Goal: Communication & Community: Answer question/provide support

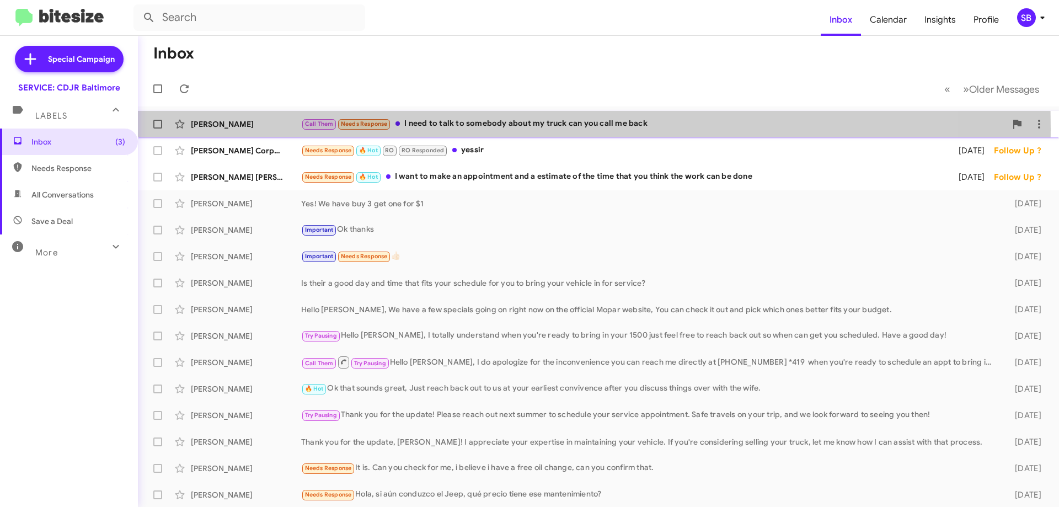
click at [233, 129] on div "[PERSON_NAME]" at bounding box center [246, 124] width 110 height 11
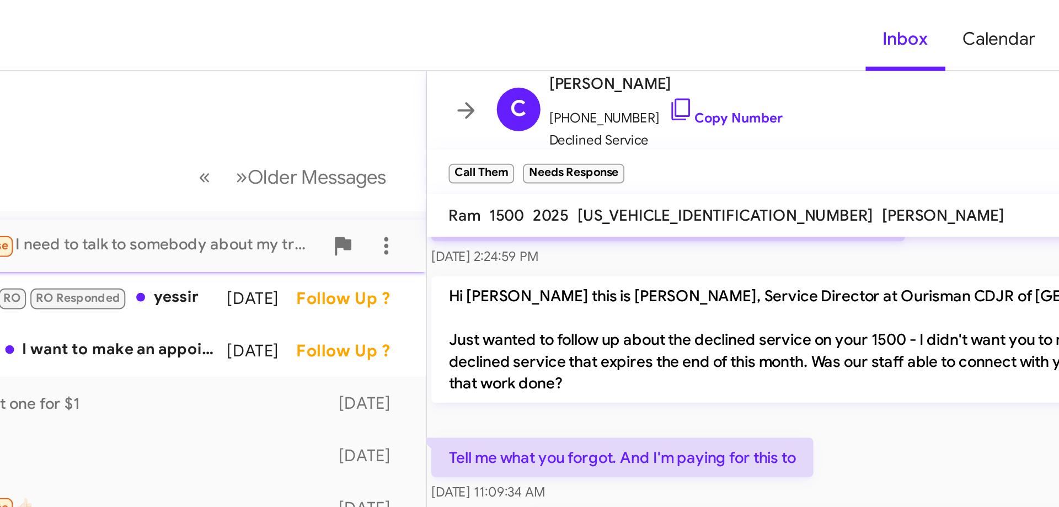
scroll to position [146, 0]
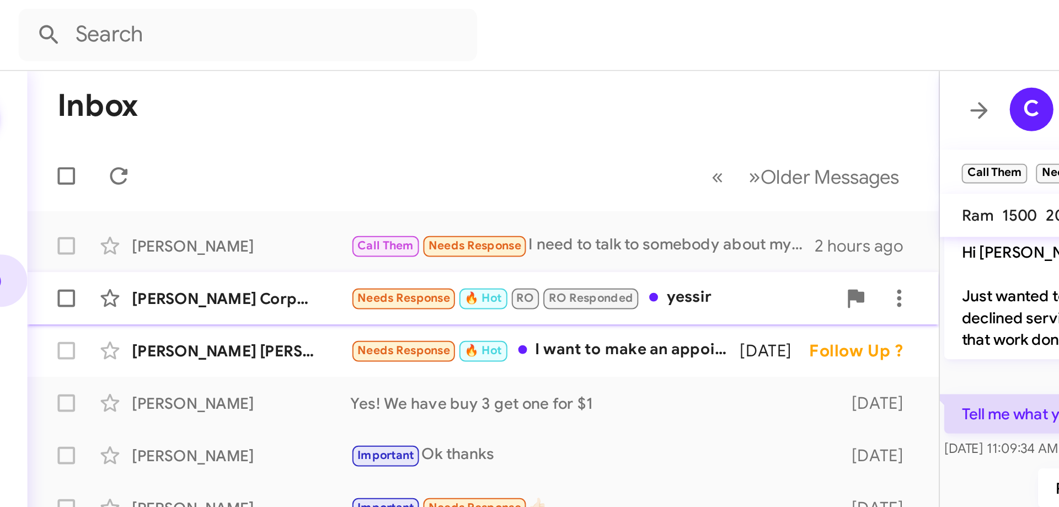
click at [468, 160] on div "[PERSON_NAME] Corporal Needs Response 🔥 Hot RO RO Responded yessir [DATE] Follo…" at bounding box center [368, 151] width 443 height 22
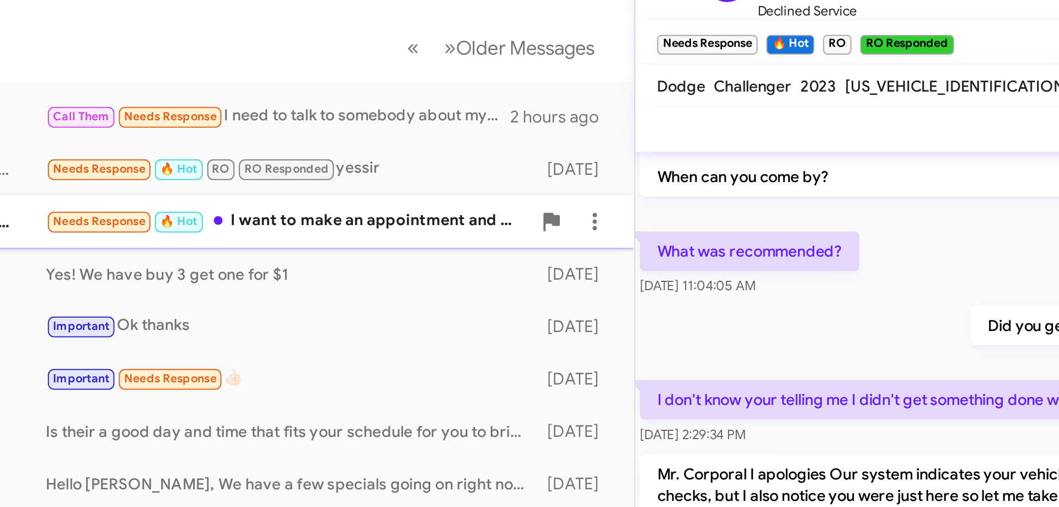
click at [497, 175] on div "Needs Response 🔥 Hot I want to make an appointment and a estimate of the time t…" at bounding box center [423, 177] width 244 height 13
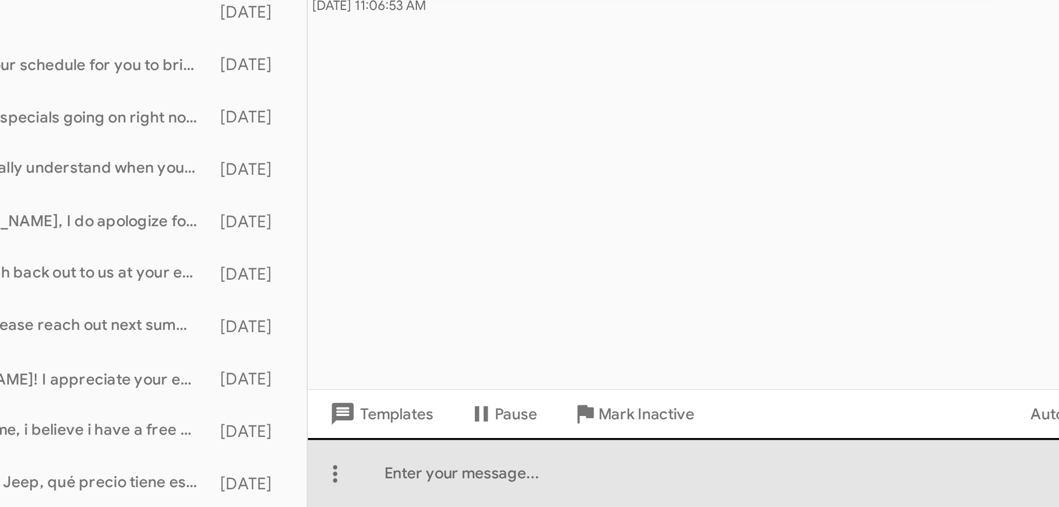
click at [701, 490] on div at bounding box center [829, 489] width 460 height 35
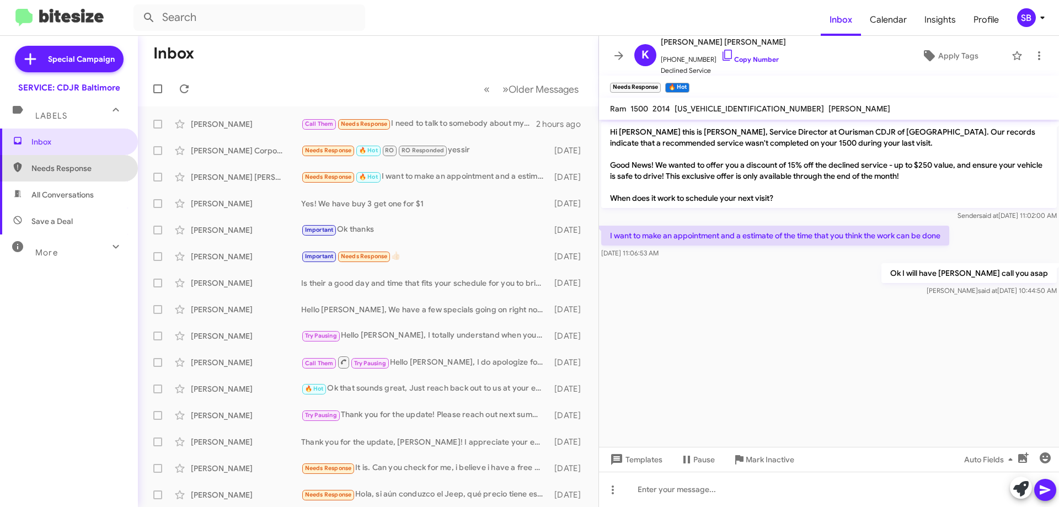
click at [72, 175] on span "Needs Response" at bounding box center [69, 168] width 138 height 26
type input "in:needs-response"
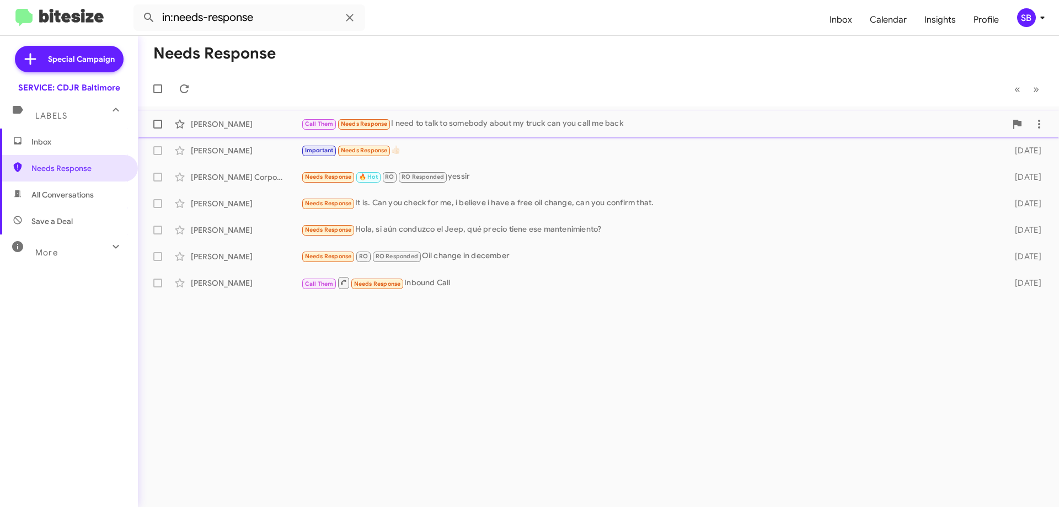
click at [799, 125] on div "Call Them Needs Response I need to talk to somebody about my truck can you call…" at bounding box center [653, 124] width 705 height 13
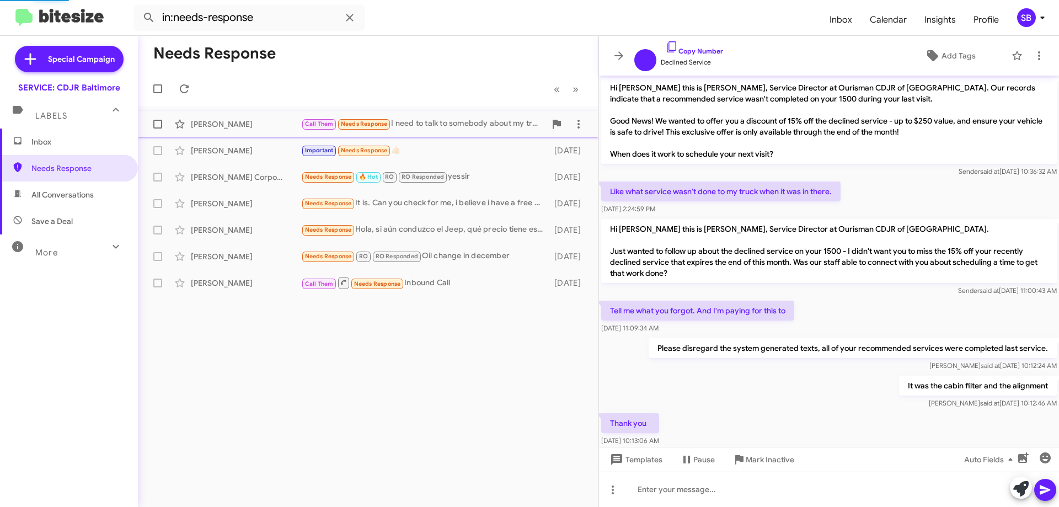
scroll to position [102, 0]
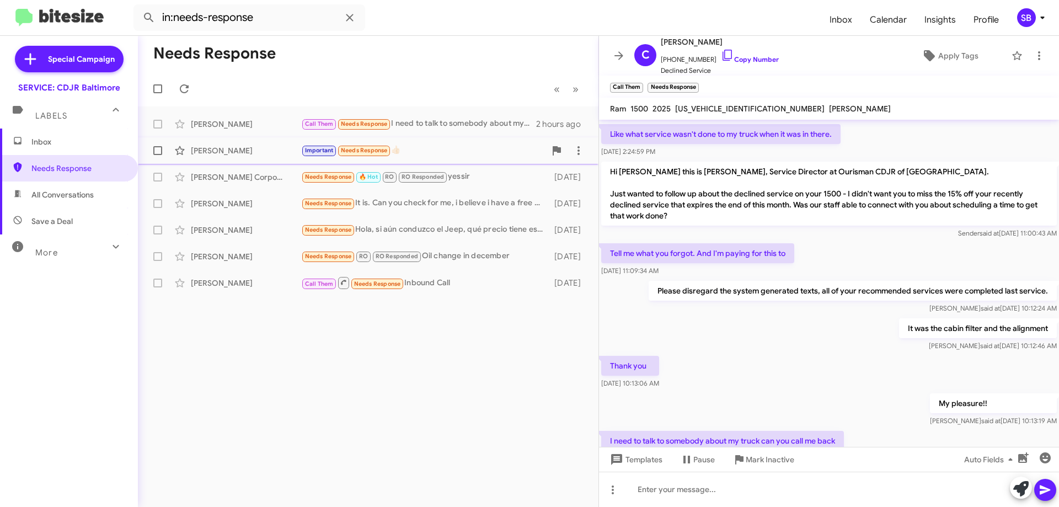
click at [582, 139] on span "[PERSON_NAME] Important Needs Response 👍🏻 [DATE]" at bounding box center [368, 150] width 461 height 26
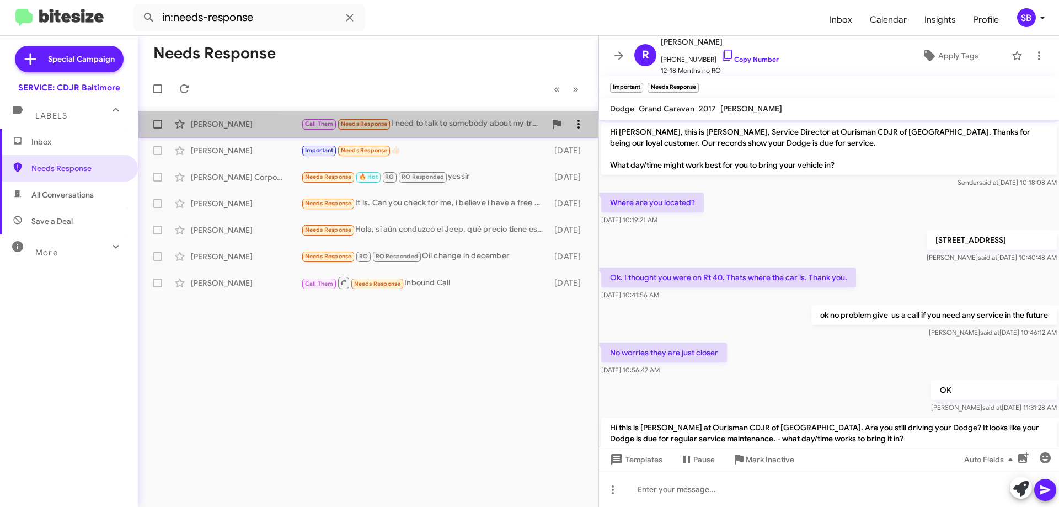
click at [571, 123] on span at bounding box center [579, 124] width 22 height 13
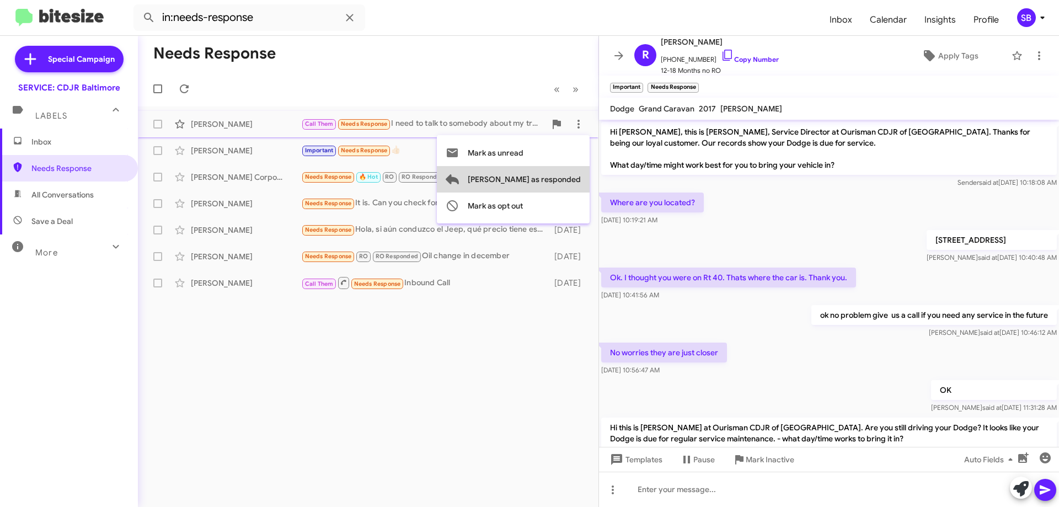
click at [572, 182] on span "[PERSON_NAME] as responded" at bounding box center [524, 179] width 113 height 26
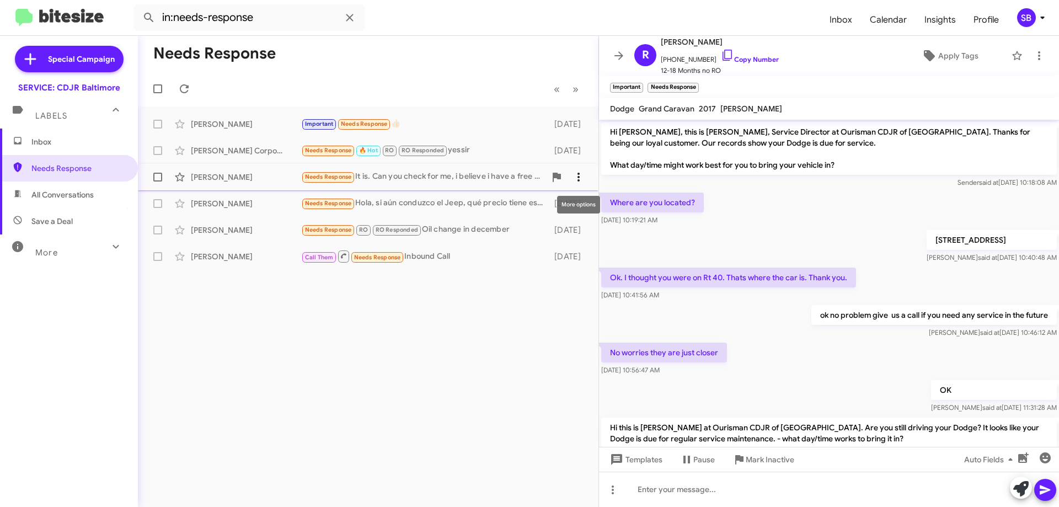
click at [572, 177] on span at bounding box center [579, 177] width 22 height 13
click at [564, 228] on span "[PERSON_NAME] as responded" at bounding box center [524, 232] width 113 height 26
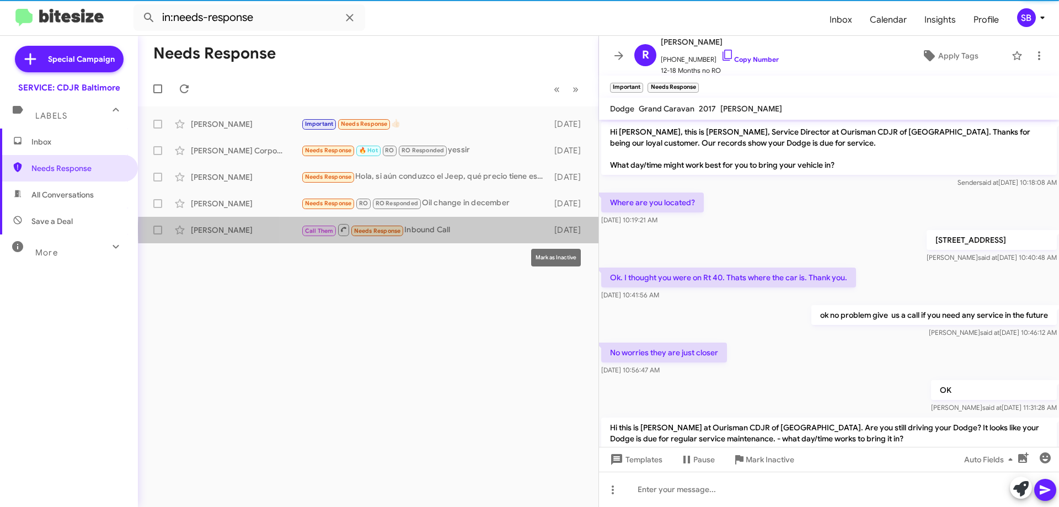
click at [0, 0] on span at bounding box center [0, 0] width 0 height 0
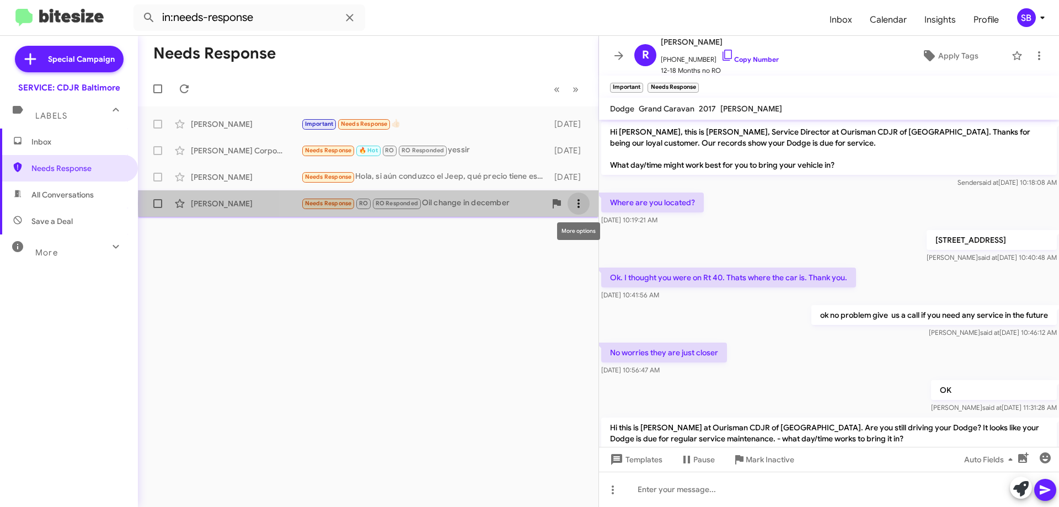
click at [584, 204] on icon at bounding box center [578, 203] width 13 height 13
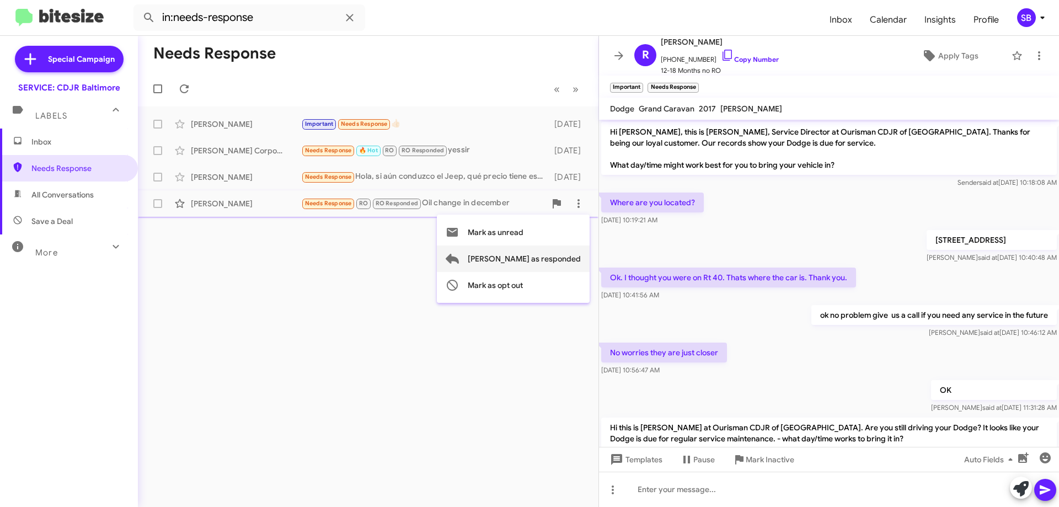
click at [557, 262] on span "[PERSON_NAME] as responded" at bounding box center [524, 259] width 113 height 26
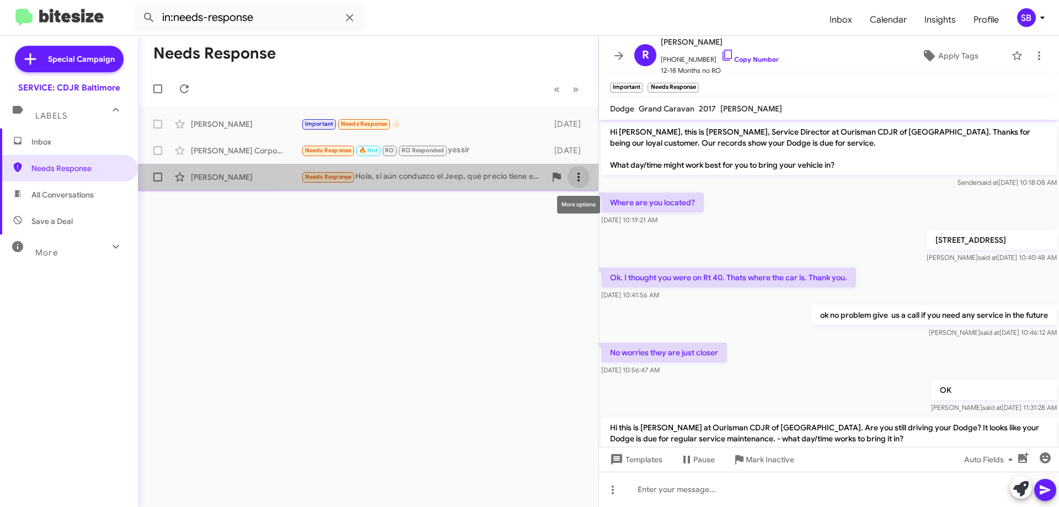
click at [583, 179] on icon at bounding box center [578, 177] width 13 height 13
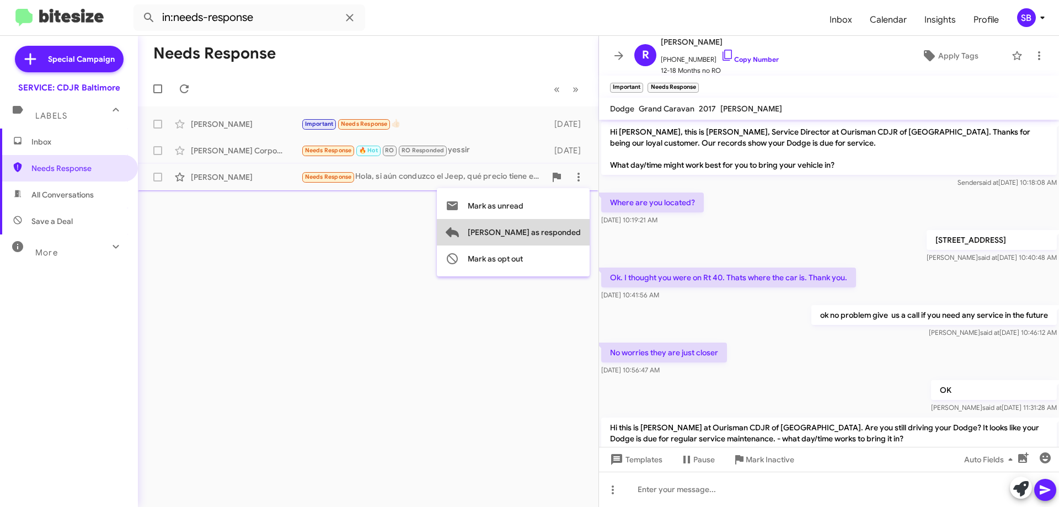
click at [561, 230] on span "[PERSON_NAME] as responded" at bounding box center [524, 232] width 113 height 26
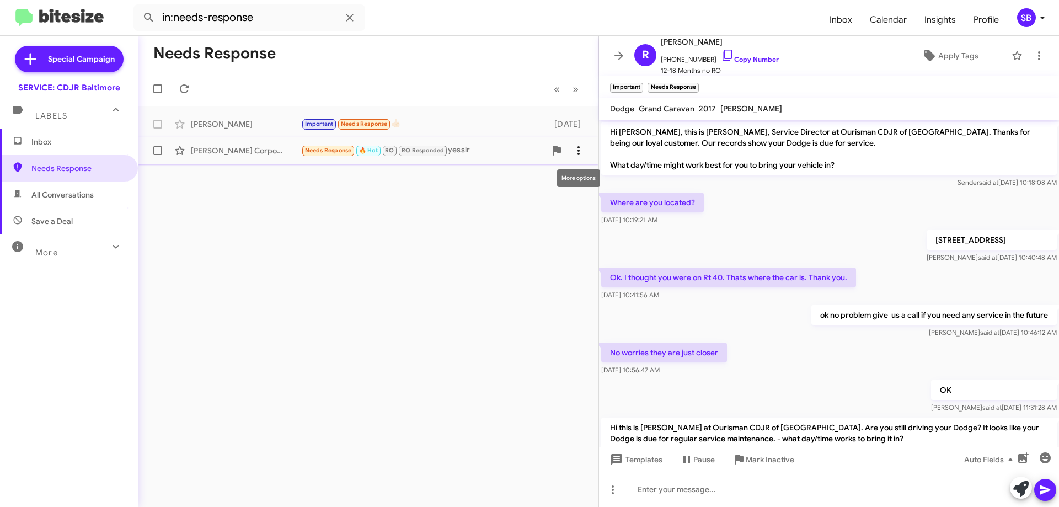
click at [580, 147] on icon at bounding box center [579, 150] width 2 height 9
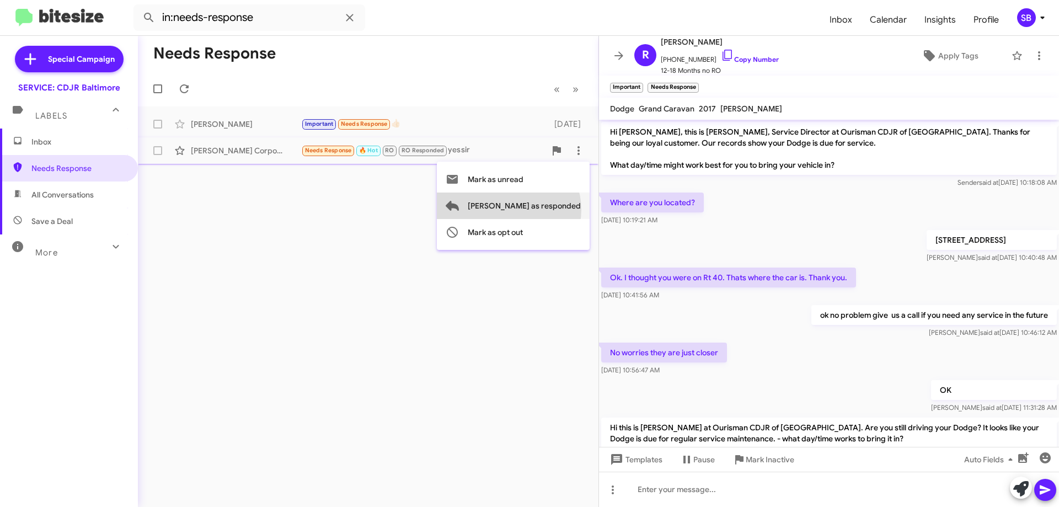
click at [553, 210] on span "[PERSON_NAME] as responded" at bounding box center [524, 206] width 113 height 26
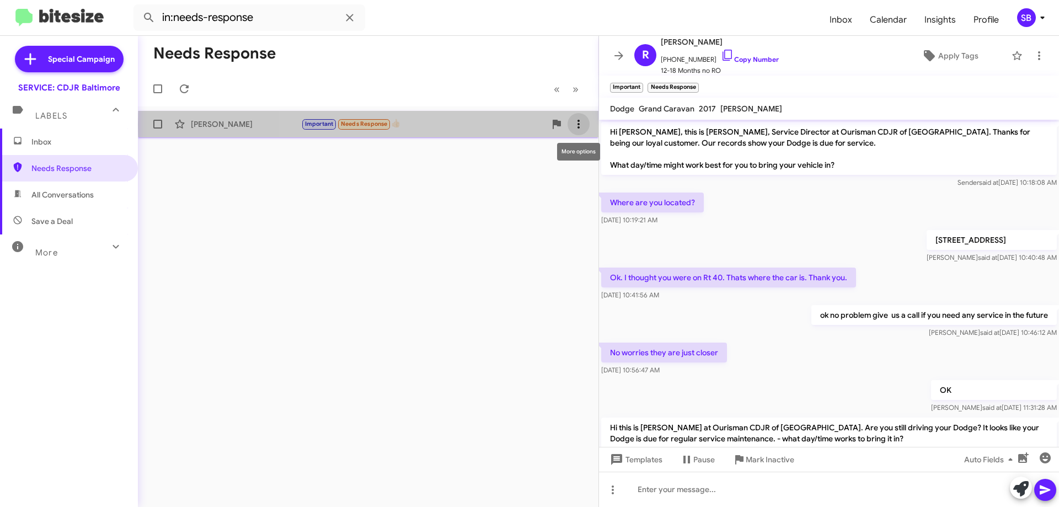
click at [582, 125] on icon at bounding box center [578, 124] width 13 height 13
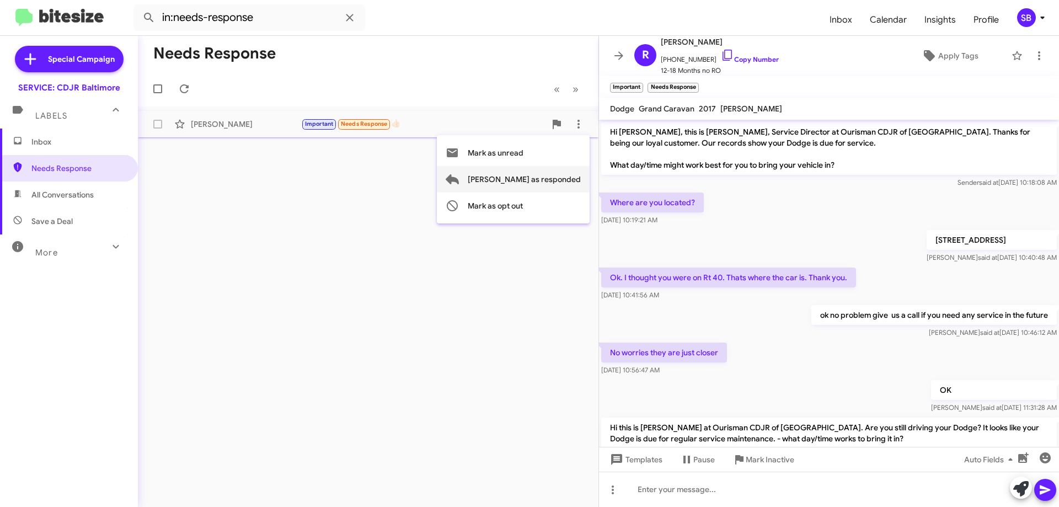
click at [563, 189] on span "[PERSON_NAME] as responded" at bounding box center [524, 179] width 113 height 26
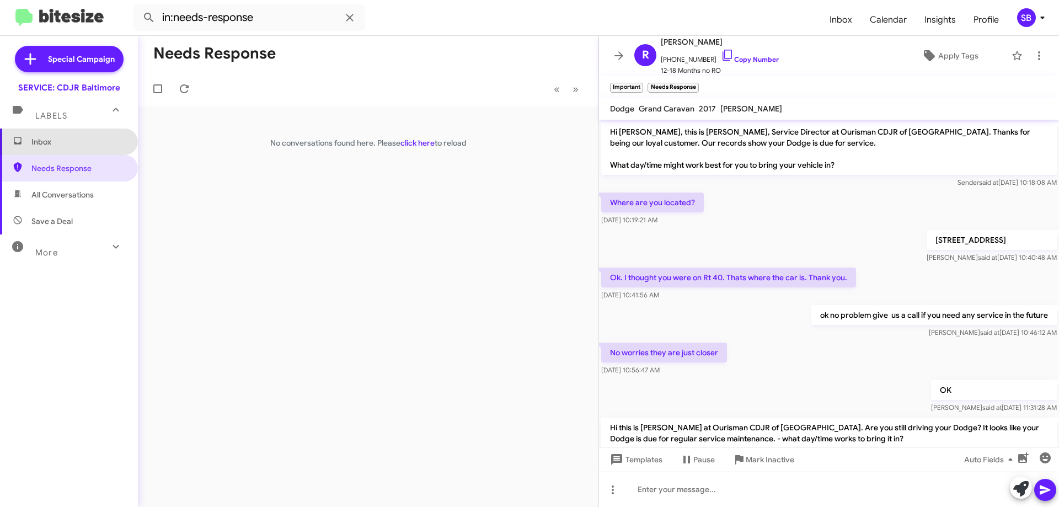
click at [87, 142] on span "Inbox" at bounding box center [78, 141] width 94 height 11
